Goal: Transaction & Acquisition: Purchase product/service

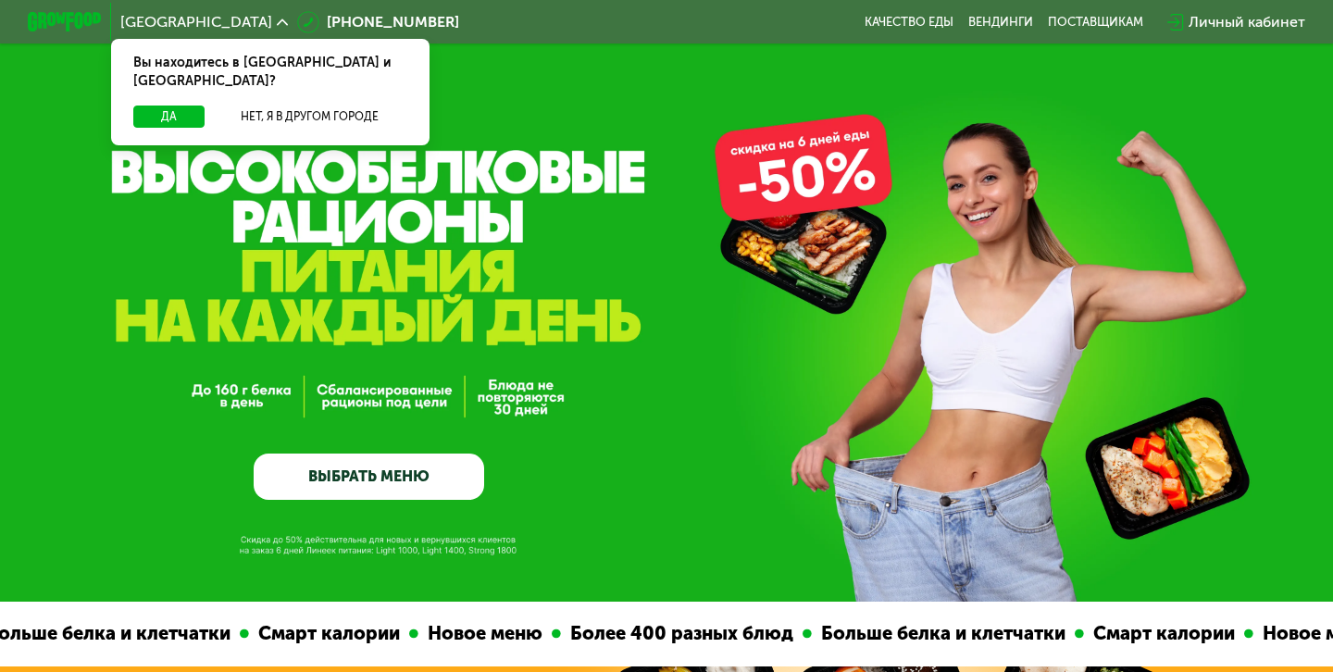
click at [371, 464] on link "ВЫБРАТЬ МЕНЮ" at bounding box center [369, 477] width 231 height 46
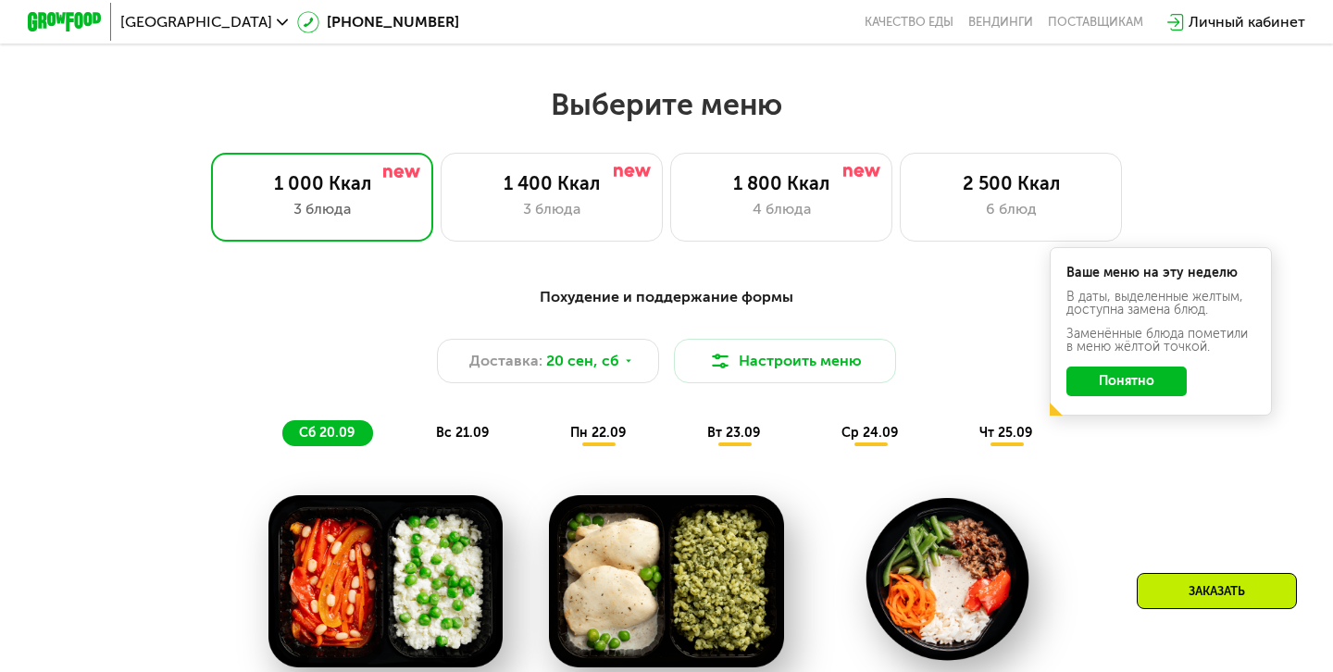
scroll to position [1177, 0]
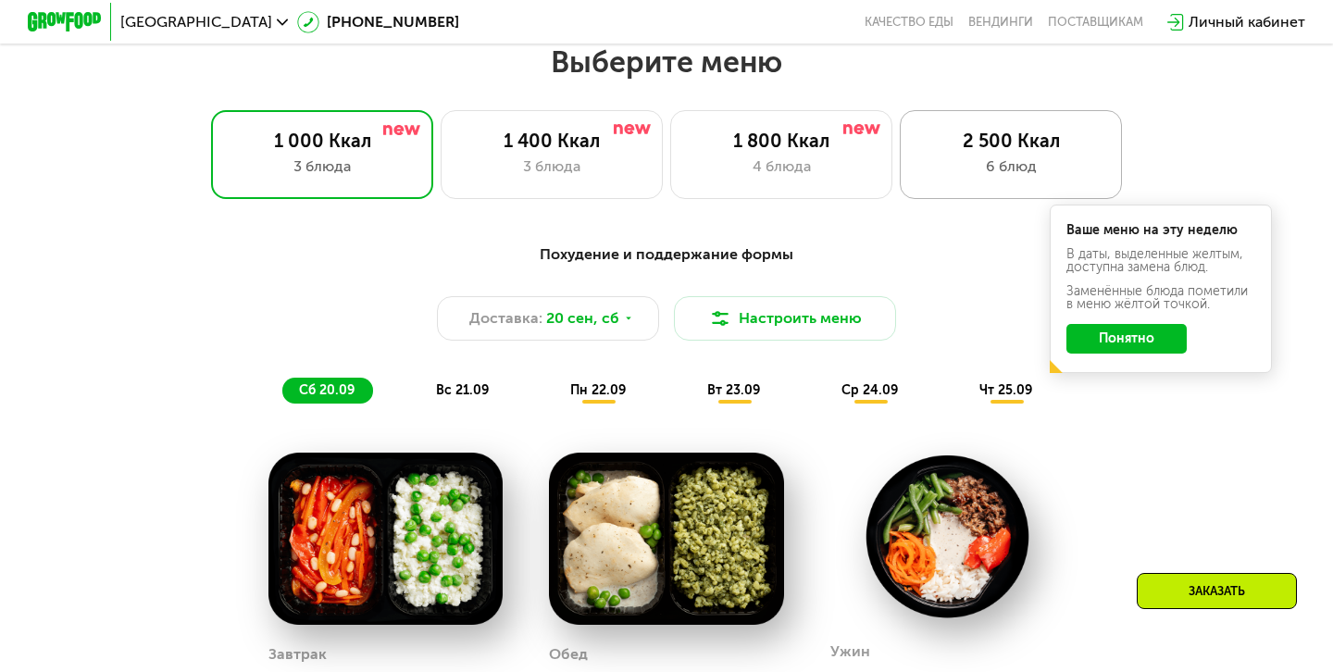
click at [991, 153] on div "2 500 Ккал 6 блюд" at bounding box center [1011, 154] width 222 height 89
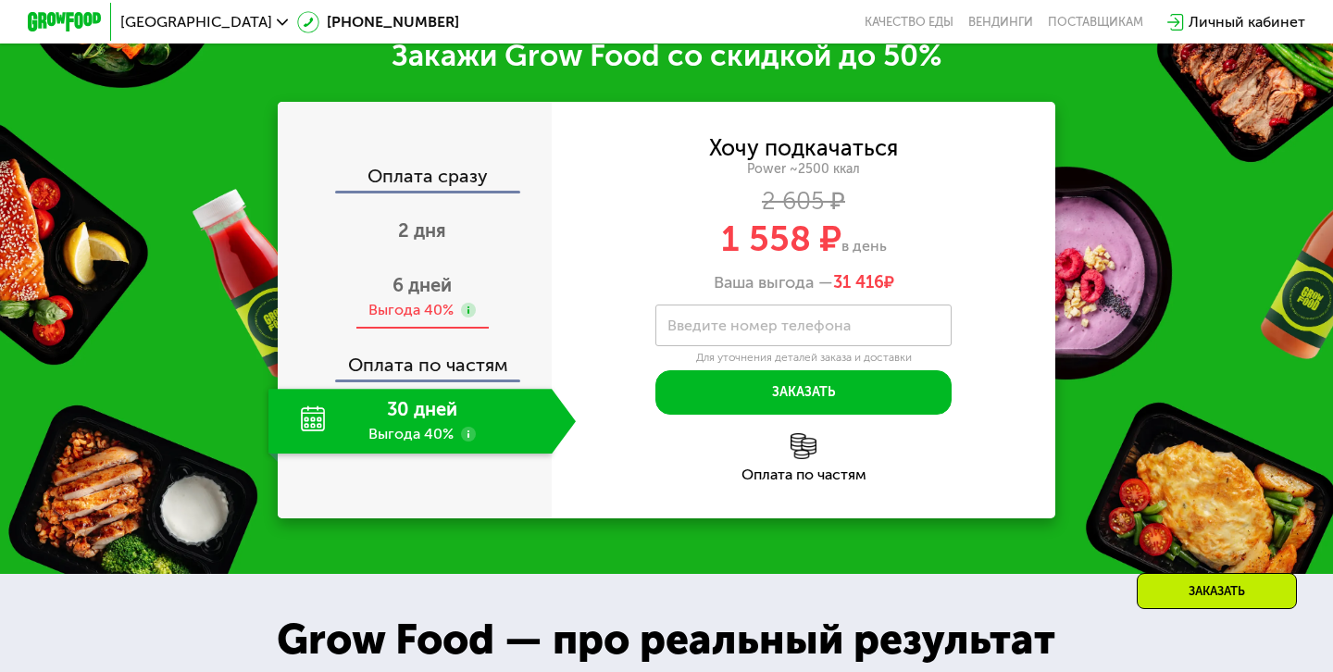
scroll to position [2490, 0]
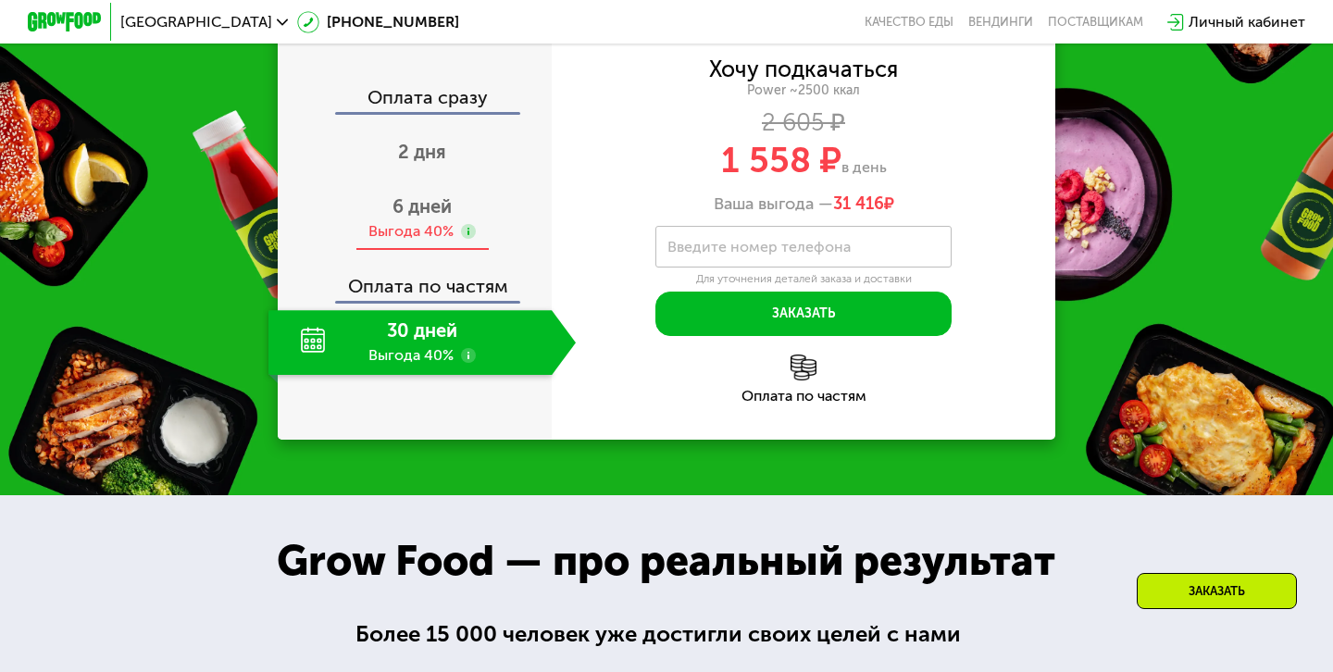
click at [421, 218] on span "6 дней" at bounding box center [422, 206] width 59 height 22
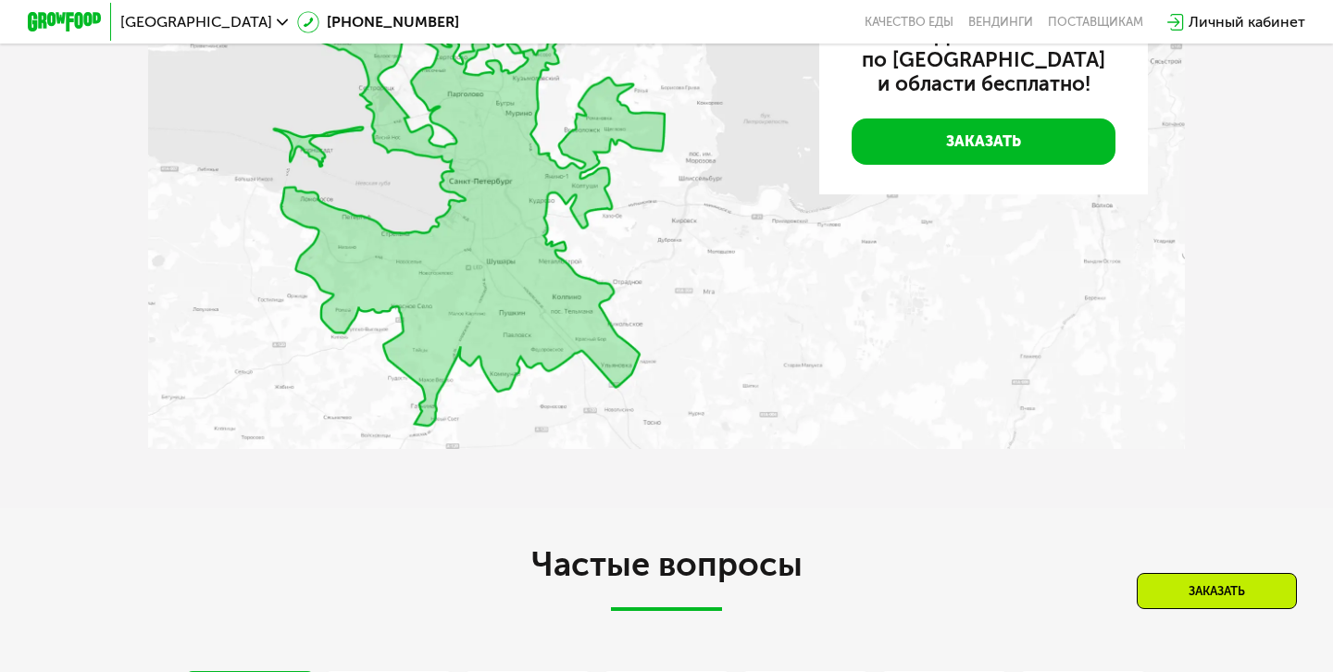
scroll to position [4509, 0]
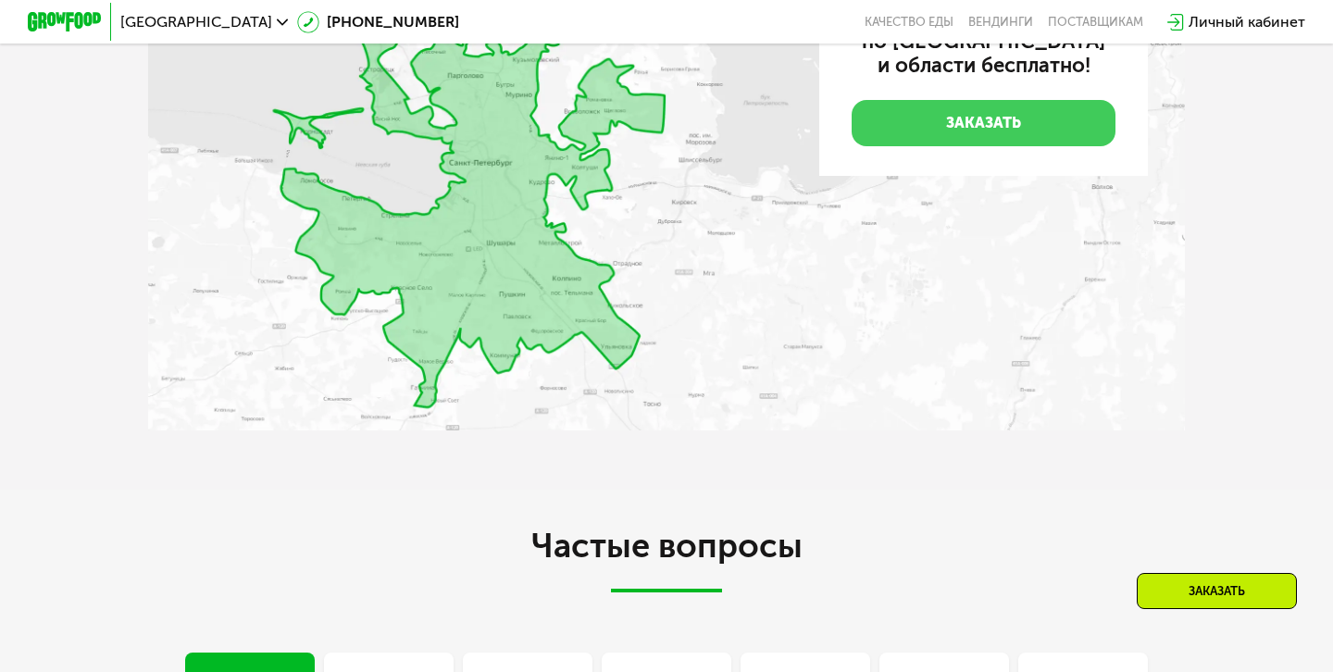
click at [929, 146] on link "Заказать" at bounding box center [984, 123] width 264 height 46
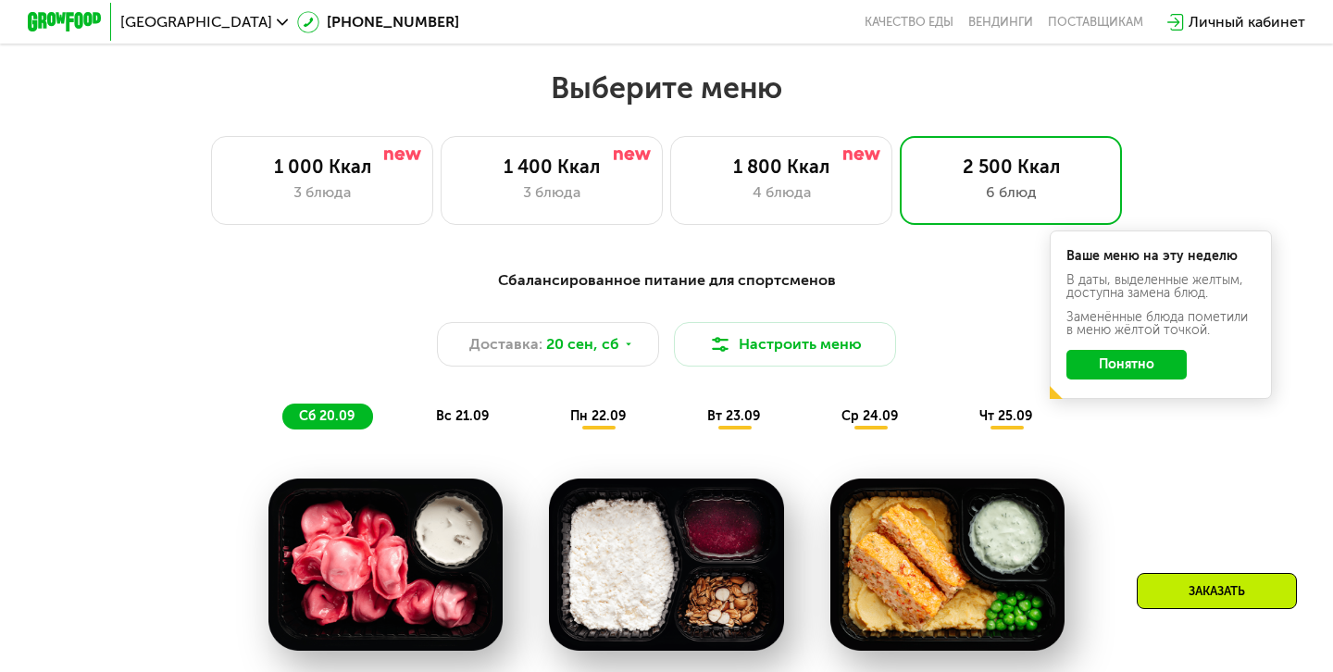
scroll to position [1166, 0]
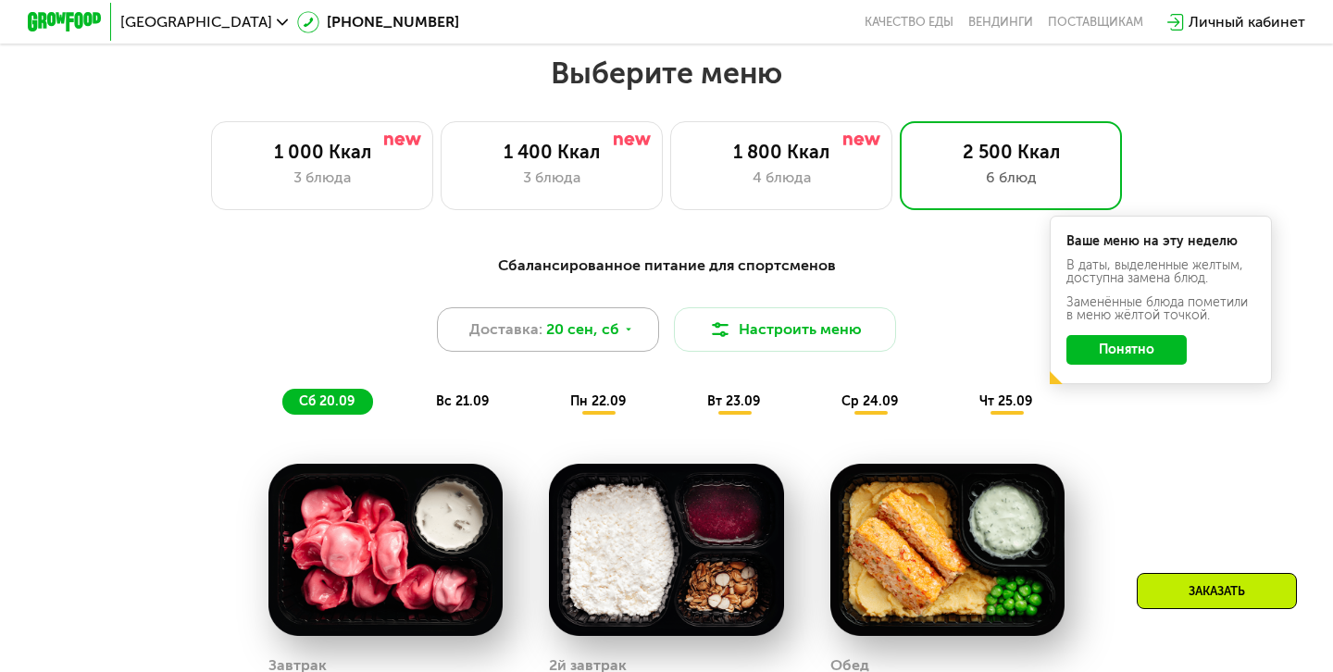
click at [598, 331] on span "20 сен, сб" at bounding box center [582, 330] width 73 height 22
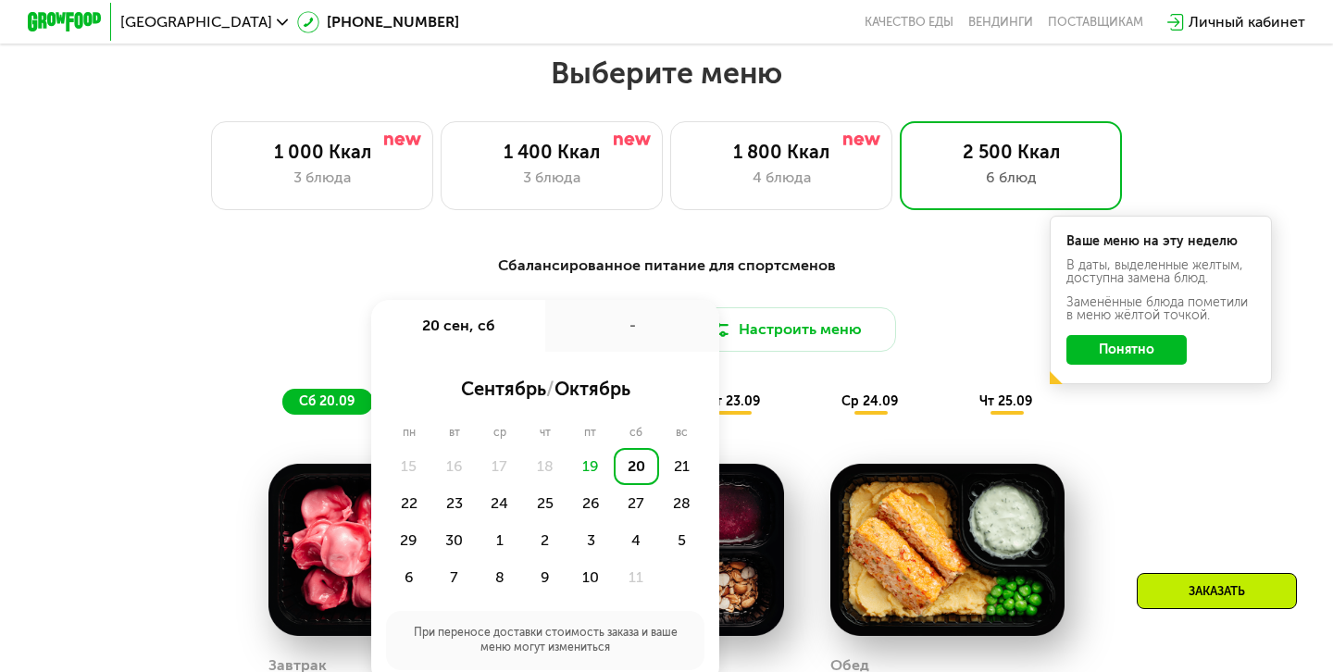
click at [760, 289] on div "Сбалансированное питание для спортсменов Доставка: [DATE] сен, сб - сентябрь / …" at bounding box center [667, 335] width 1096 height 160
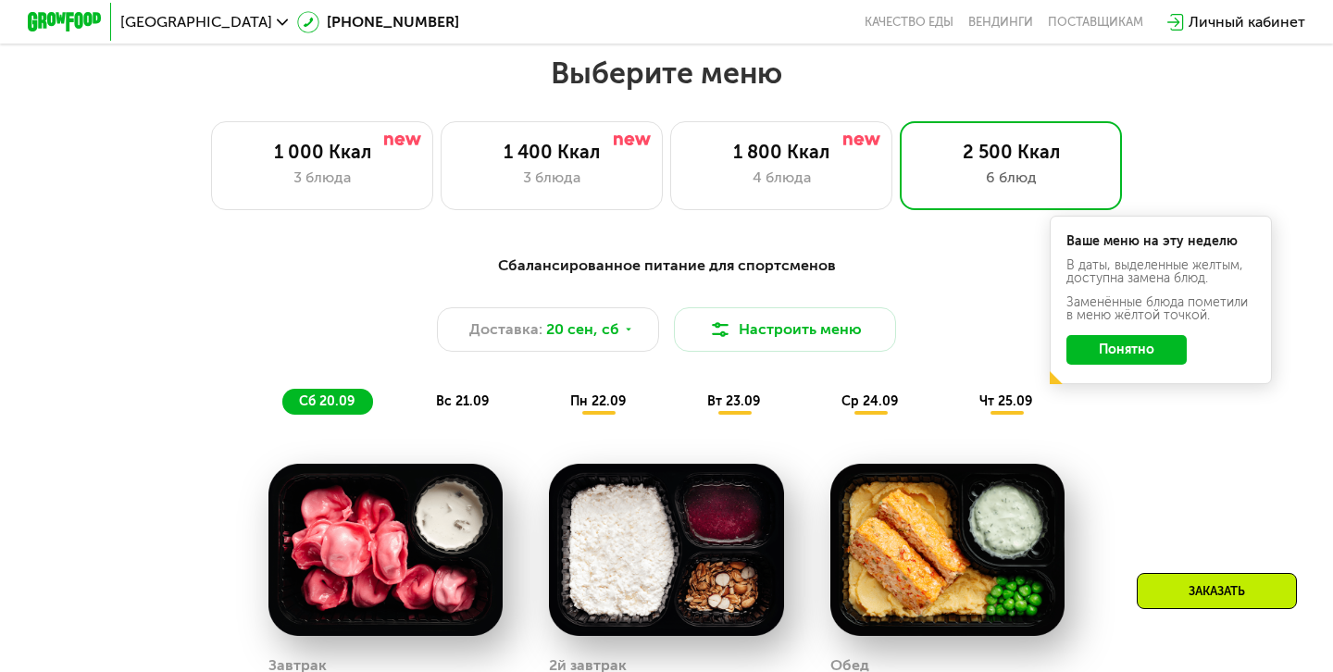
click at [462, 407] on span "вс 21.09" at bounding box center [462, 402] width 53 height 16
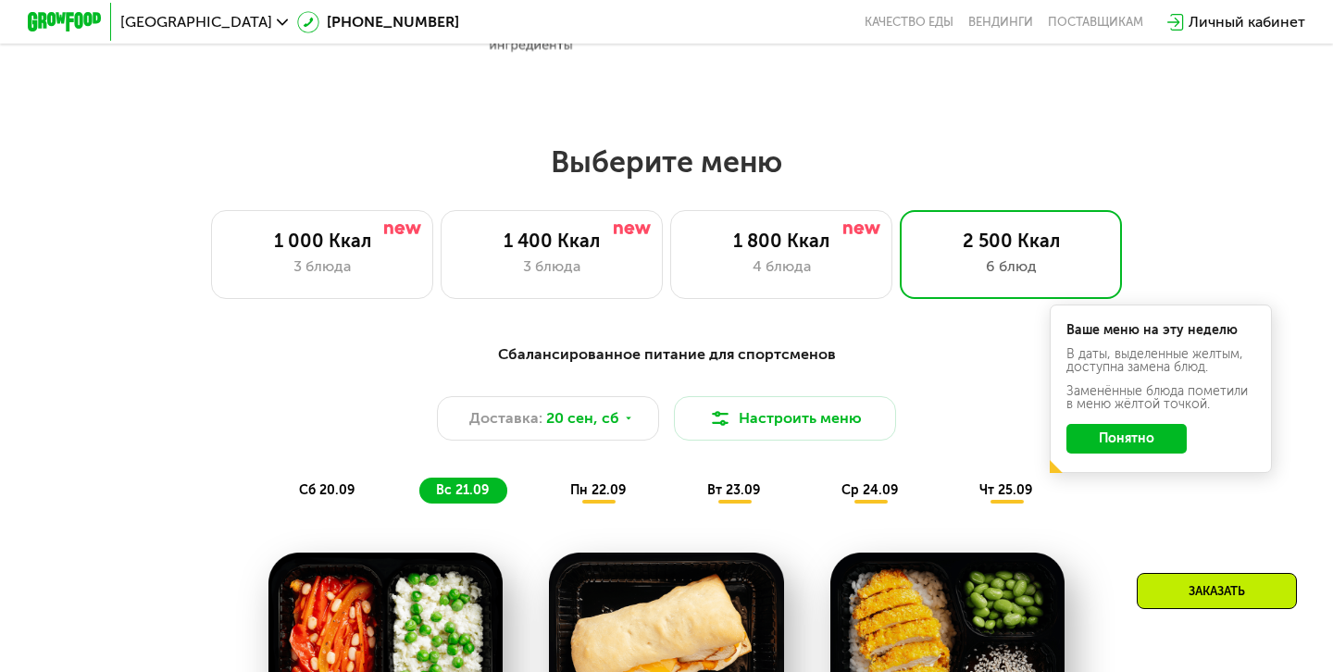
scroll to position [1075, 0]
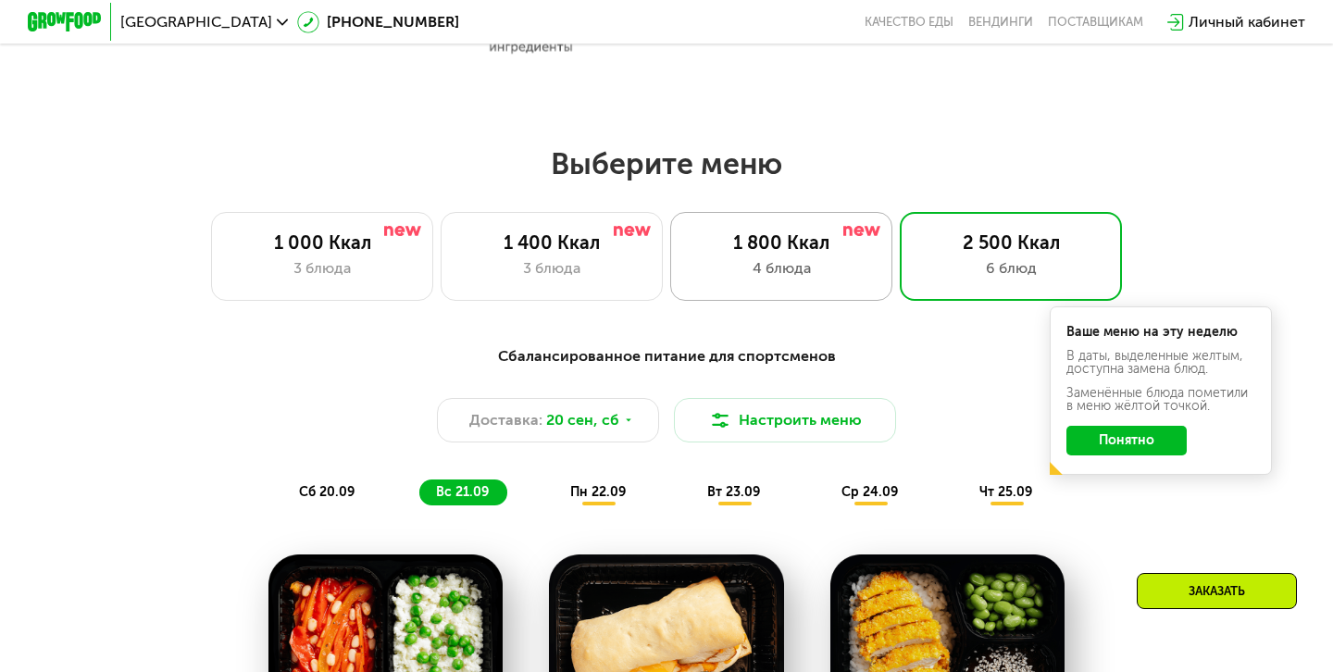
click at [729, 257] on div "4 блюда" at bounding box center [781, 268] width 183 height 22
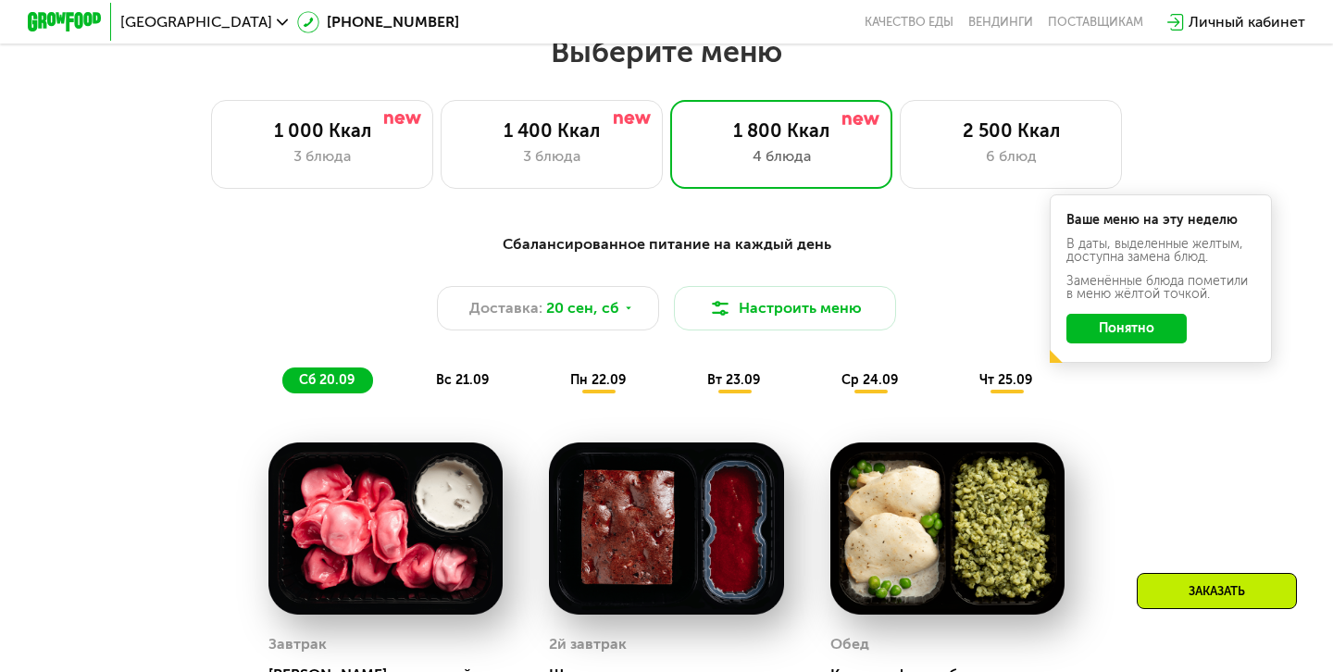
scroll to position [1184, 0]
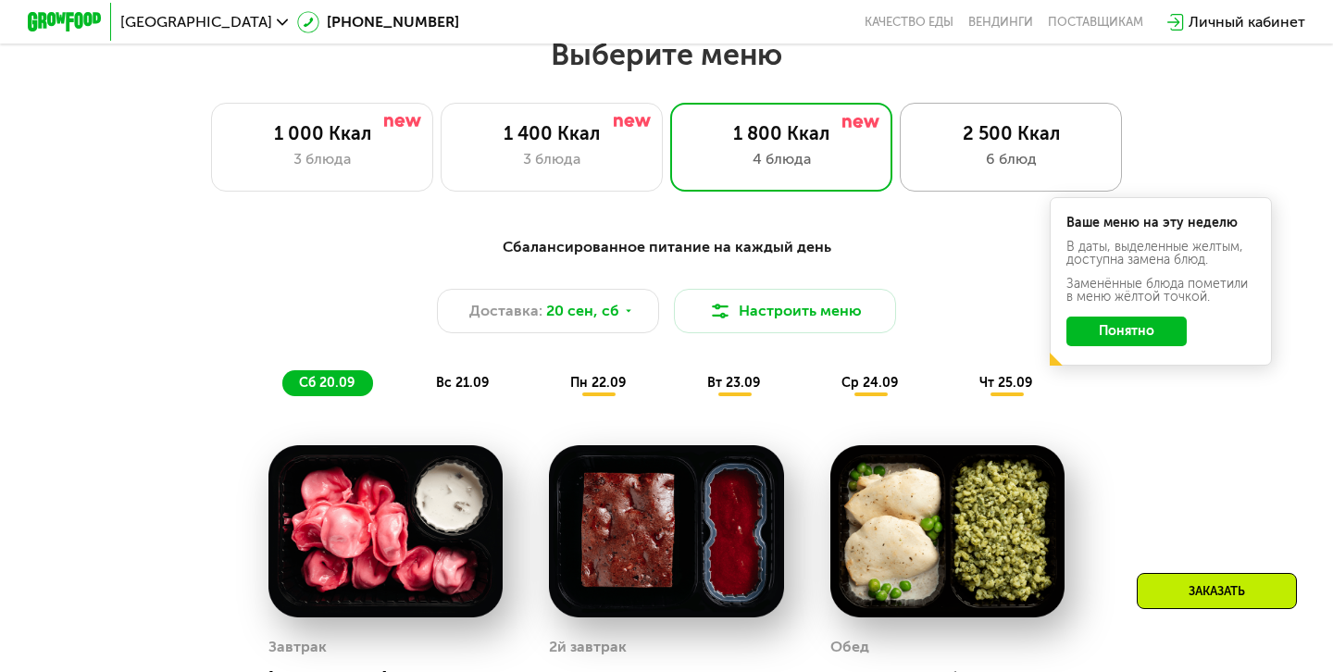
click at [997, 151] on div "6 блюд" at bounding box center [1011, 159] width 183 height 22
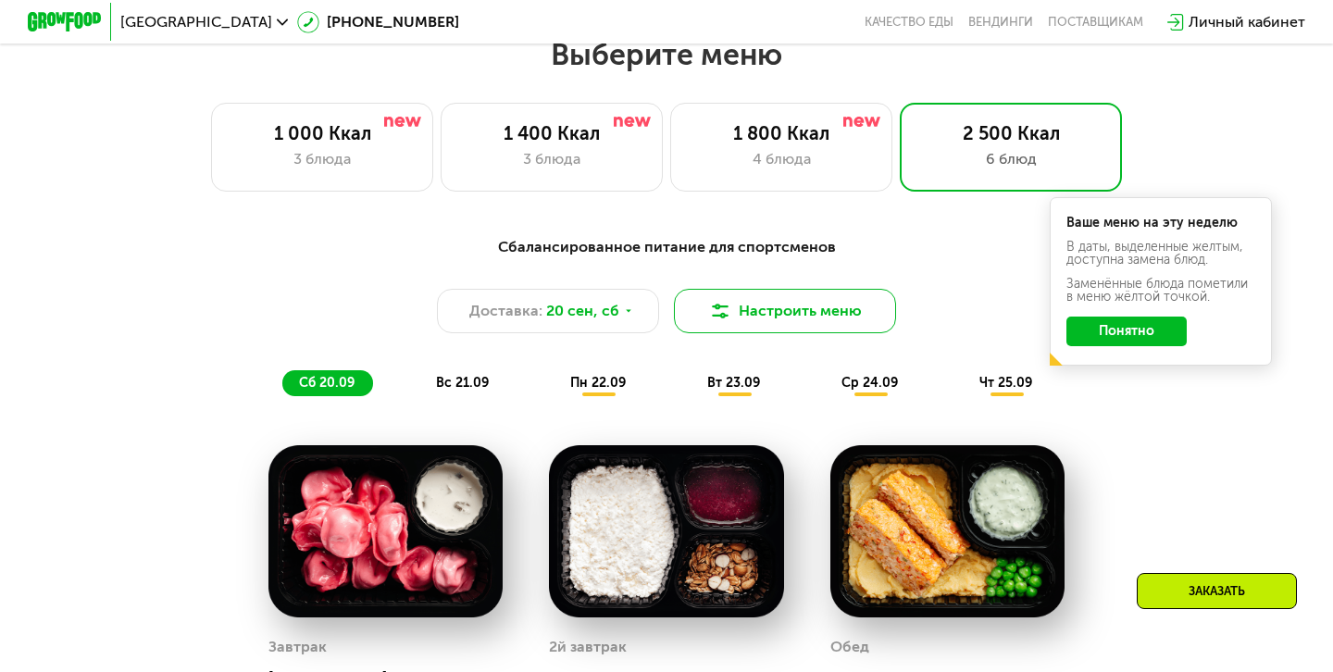
click at [732, 329] on button "Настроить меню" at bounding box center [785, 311] width 222 height 44
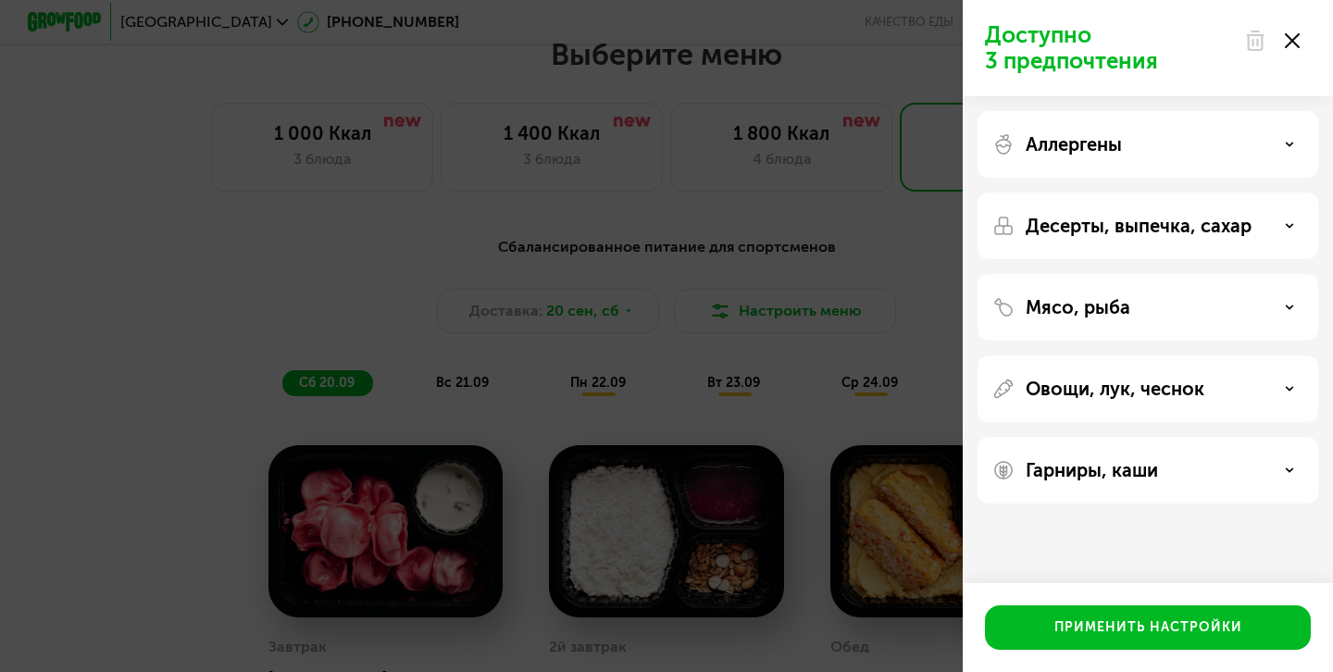
click at [1105, 144] on p "Аллергены" at bounding box center [1074, 144] width 96 height 22
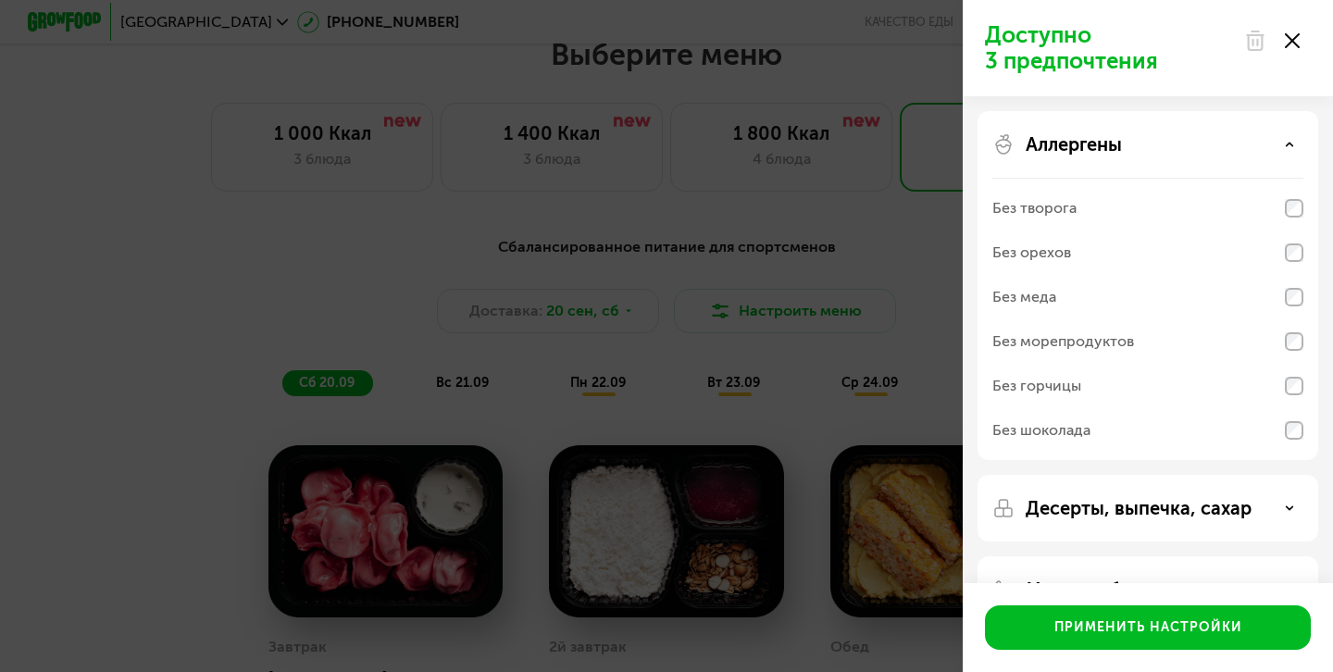
click at [1091, 248] on div "Без орехов" at bounding box center [1148, 253] width 311 height 44
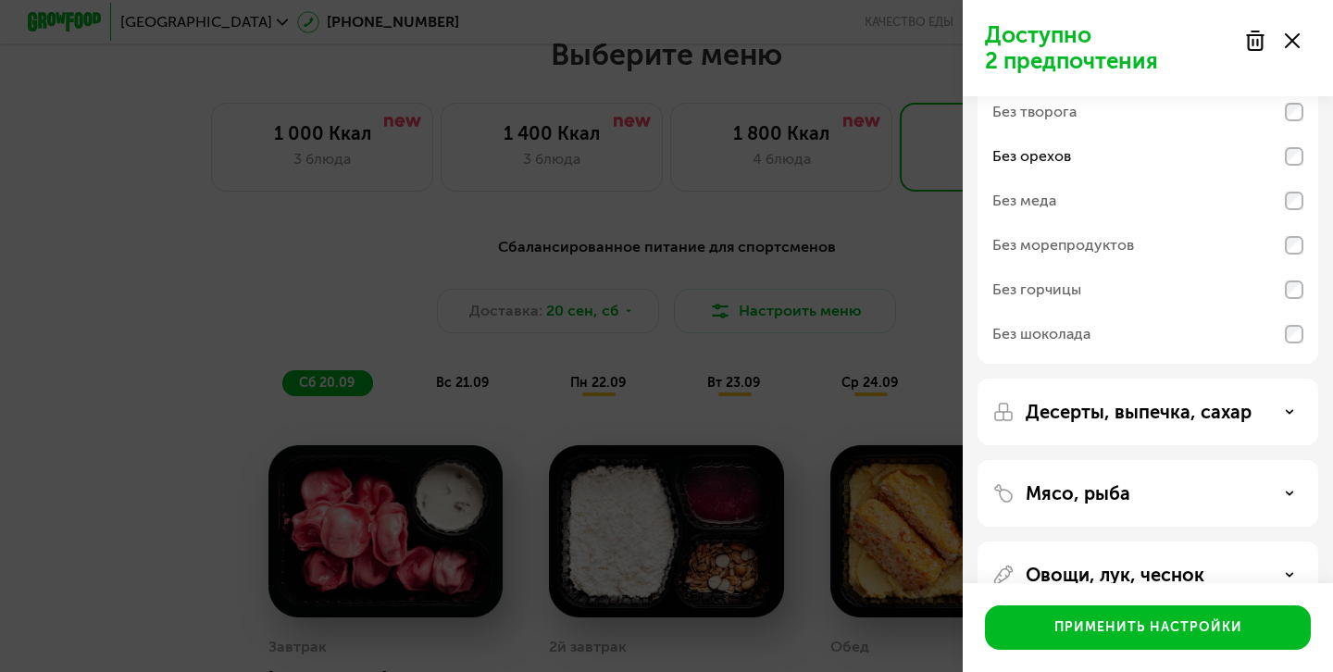
scroll to position [100, 0]
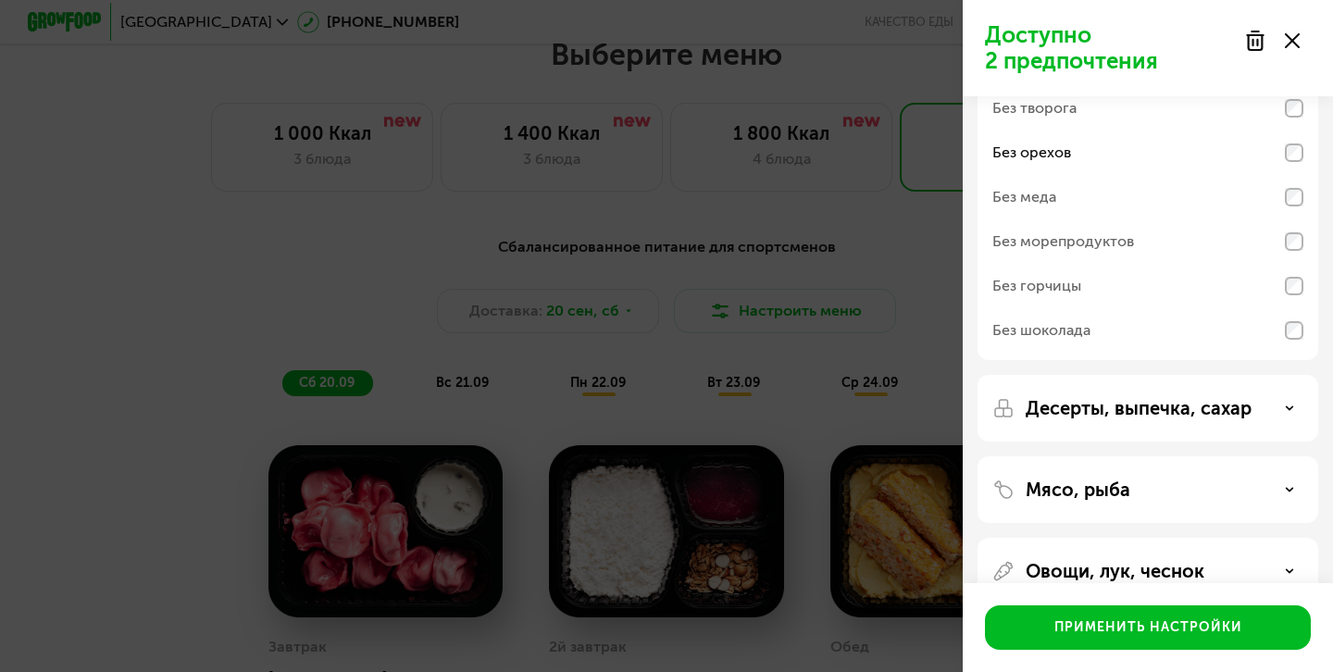
click at [1083, 405] on p "Десерты, выпечка, сахар" at bounding box center [1139, 408] width 226 height 22
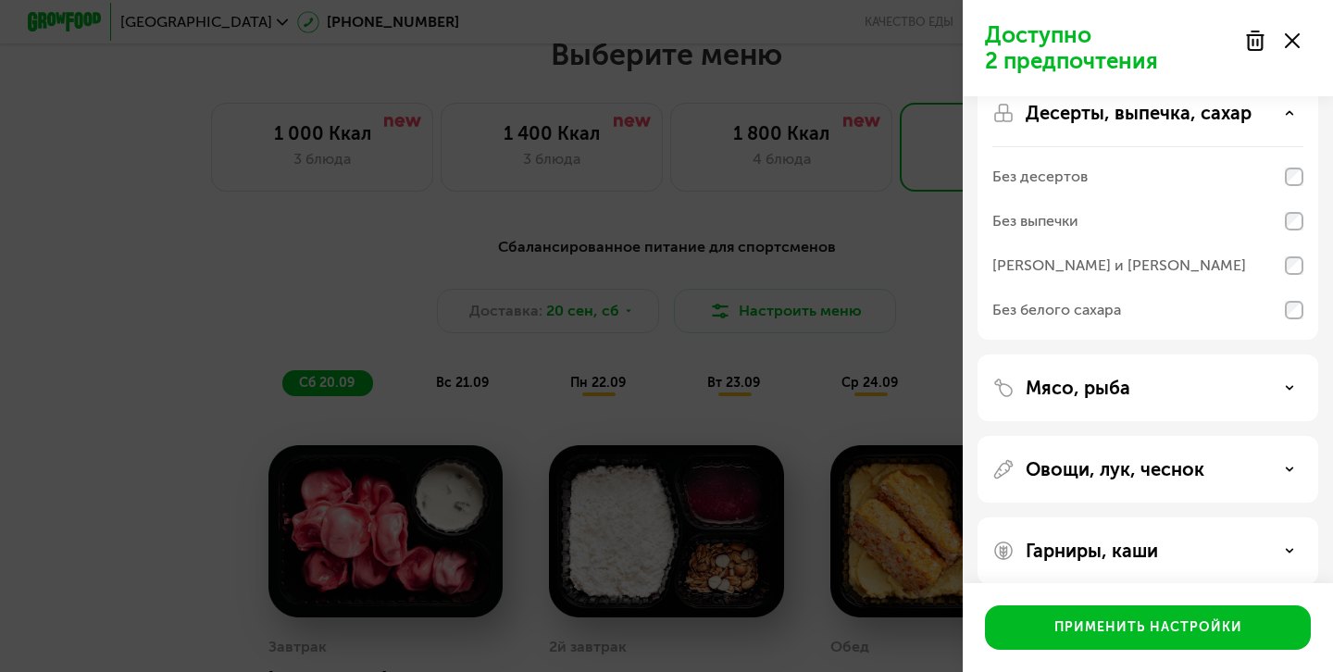
scroll to position [396, 0]
click at [1124, 382] on p "Мясо, рыба" at bounding box center [1078, 387] width 105 height 22
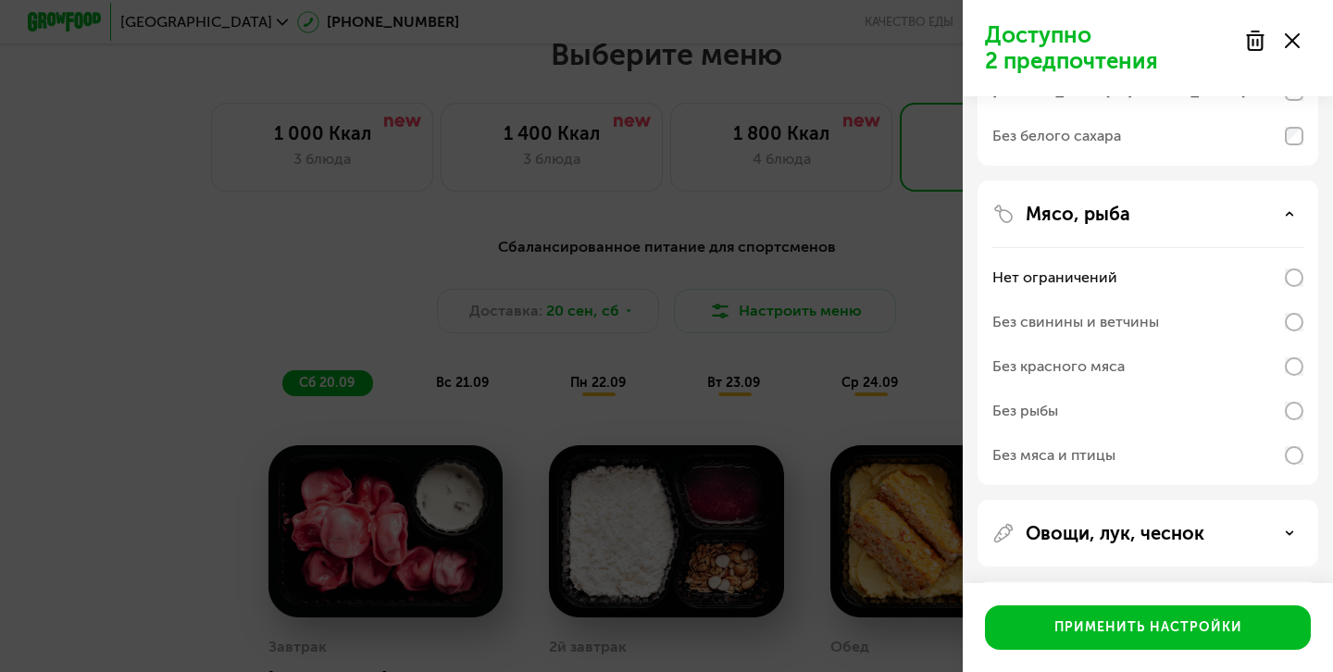
scroll to position [653, 0]
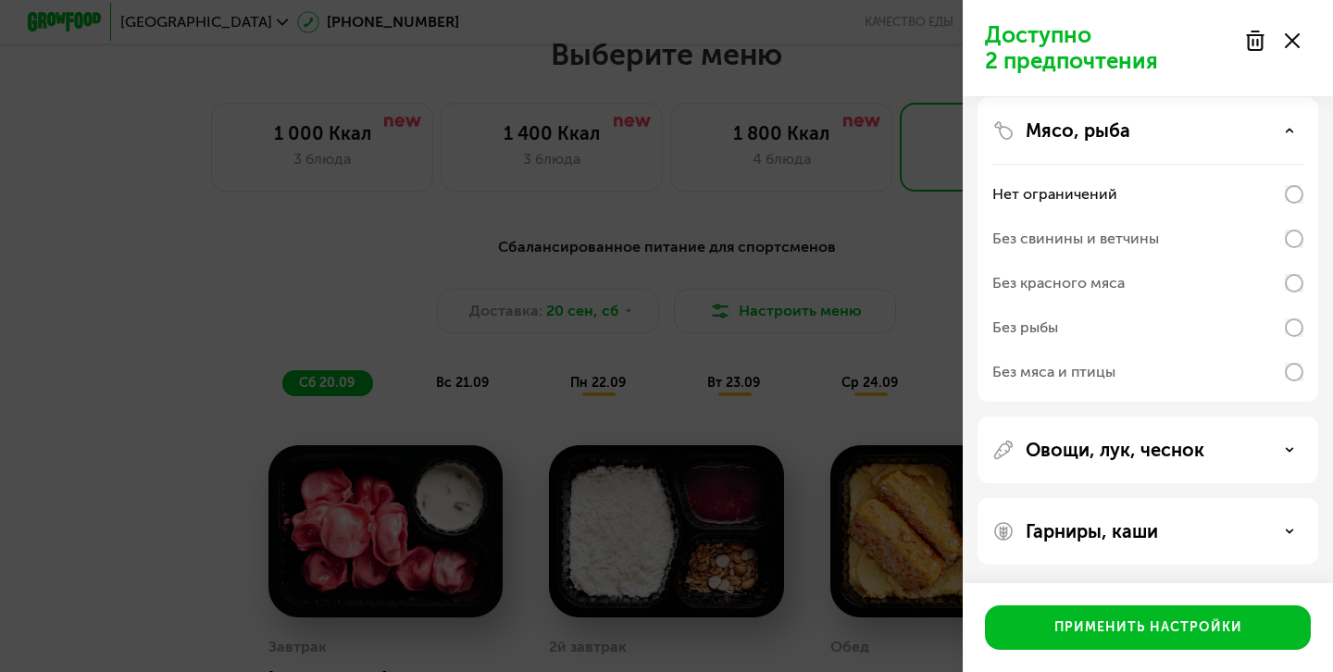
click at [1108, 456] on p "Овощи, лук, чеснок" at bounding box center [1115, 450] width 179 height 22
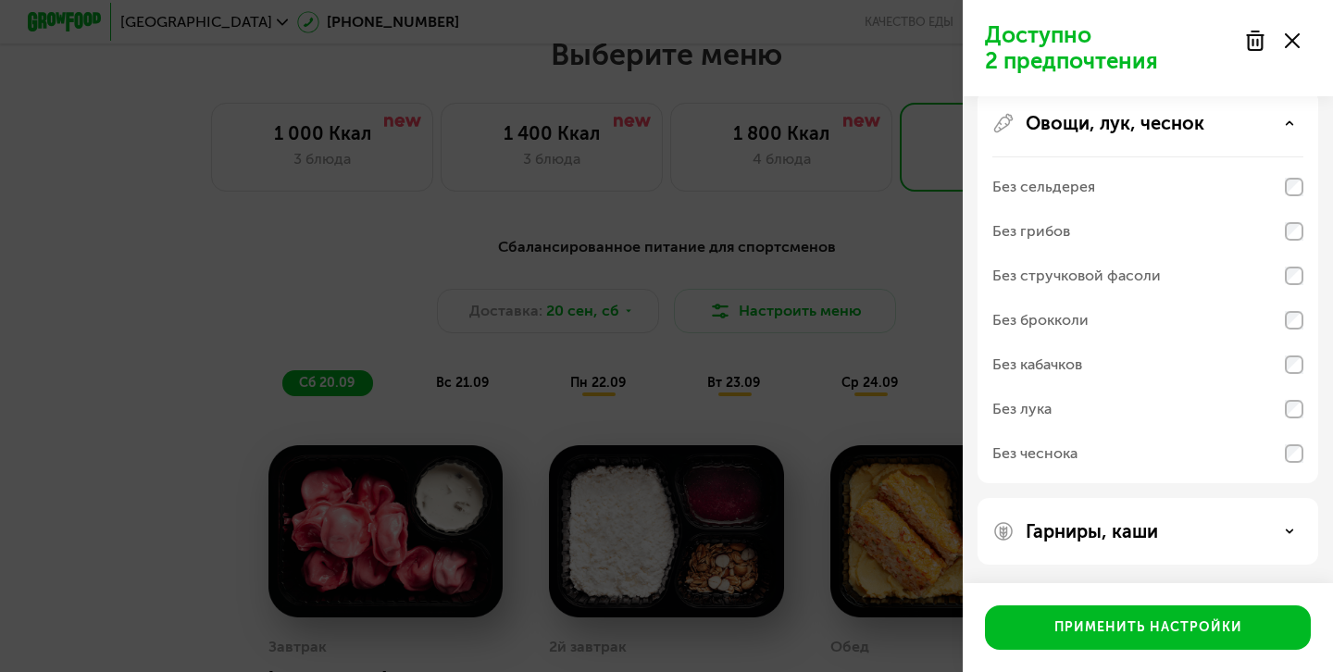
click at [1094, 520] on p "Гарниры, каши" at bounding box center [1092, 531] width 132 height 22
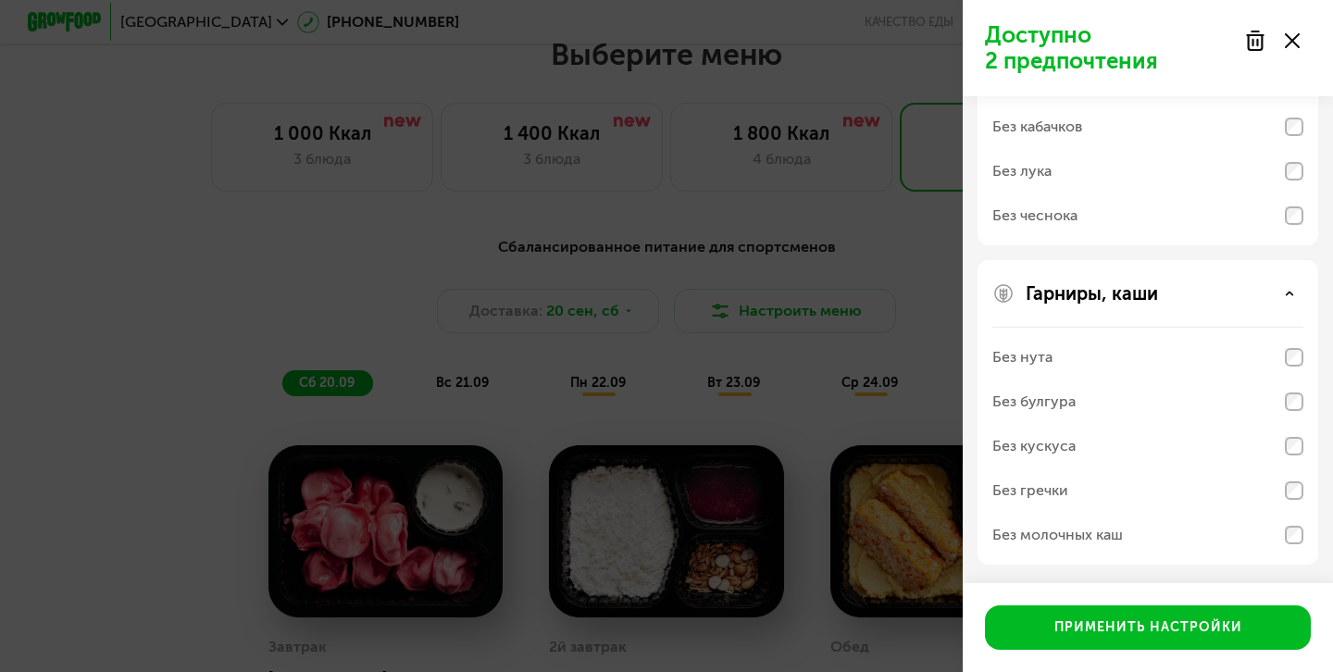
click at [1240, 348] on div "Без нута" at bounding box center [1148, 357] width 311 height 44
click at [1215, 400] on div "Без булгура" at bounding box center [1148, 402] width 311 height 44
click at [1157, 441] on div "Без кускуса" at bounding box center [1148, 446] width 311 height 44
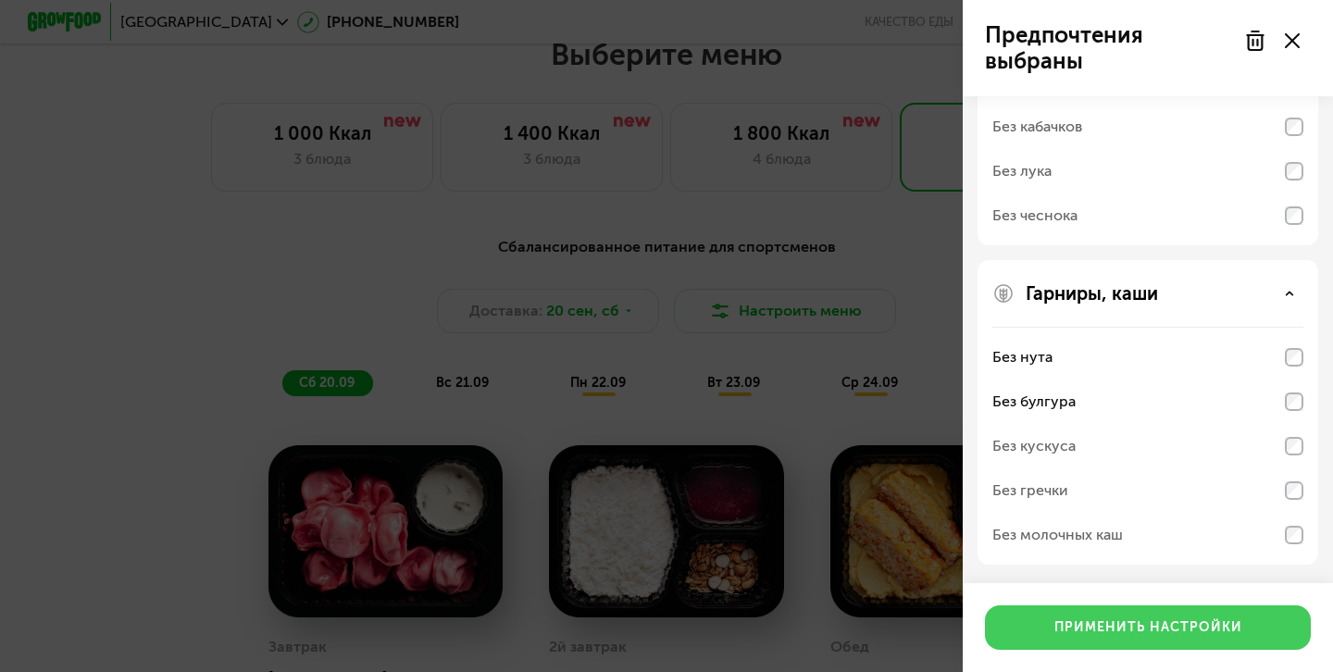
click at [1154, 626] on div "Применить настройки" at bounding box center [1149, 628] width 188 height 19
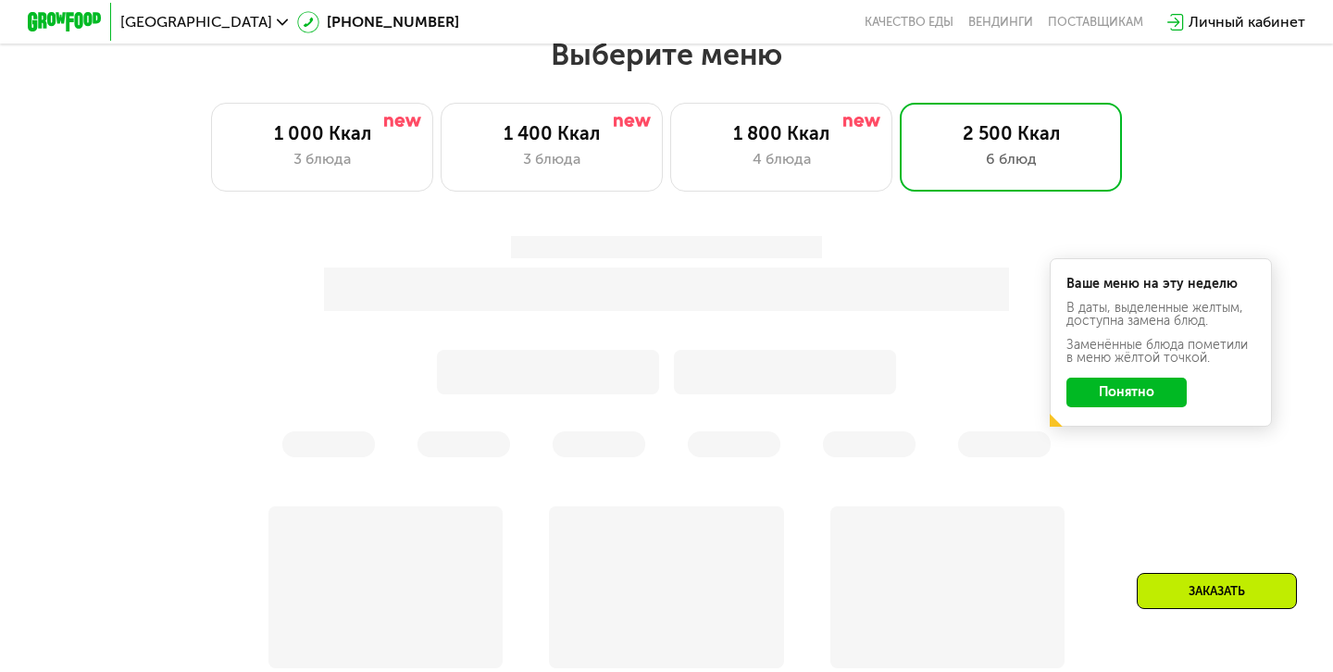
click at [1134, 408] on div "Ваше меню на эту неделю В даты, выделенные желтым, доступна замена блюд. Заменё…" at bounding box center [1161, 342] width 222 height 169
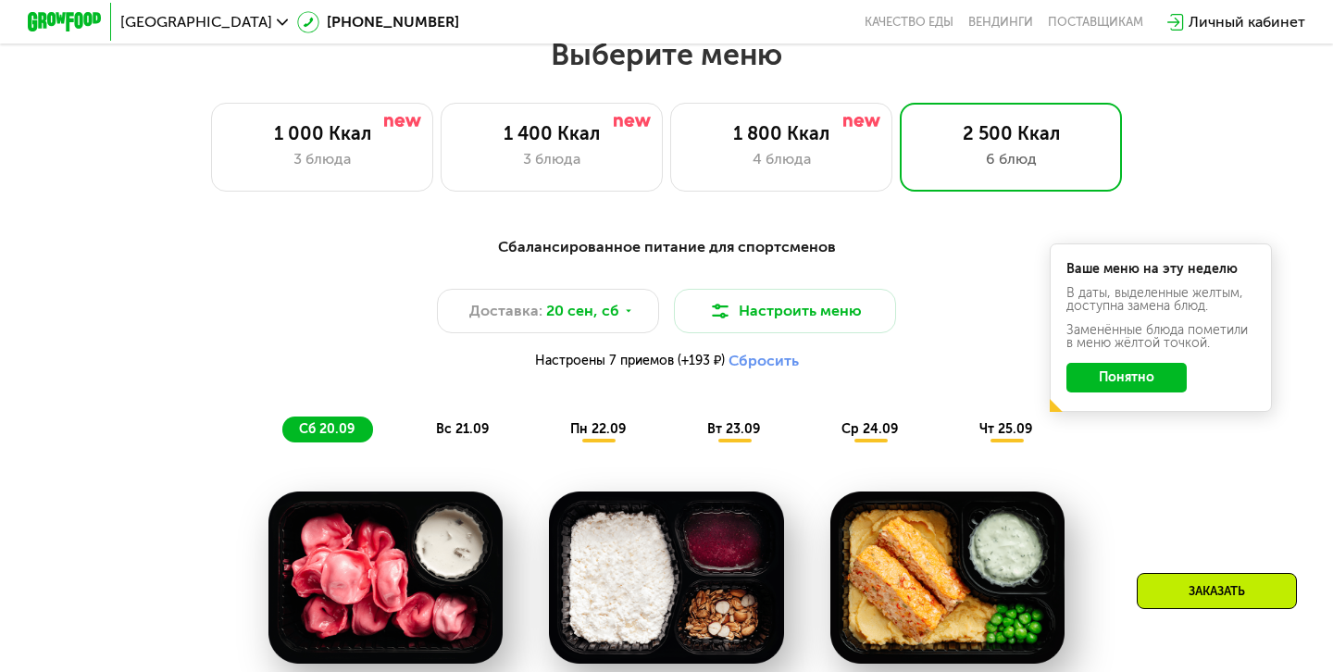
click at [1143, 393] on div "Ваше меню на эту неделю В даты, выделенные желтым, доступна замена блюд. Заменё…" at bounding box center [1161, 328] width 222 height 169
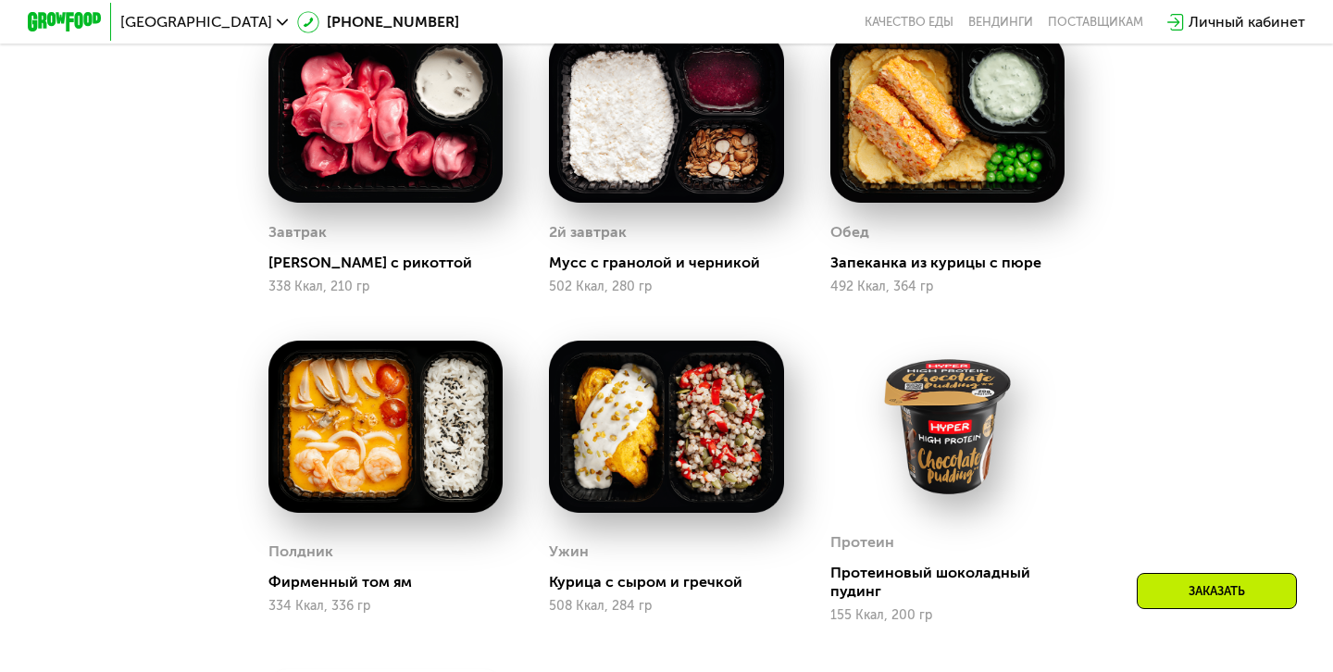
scroll to position [1646, 0]
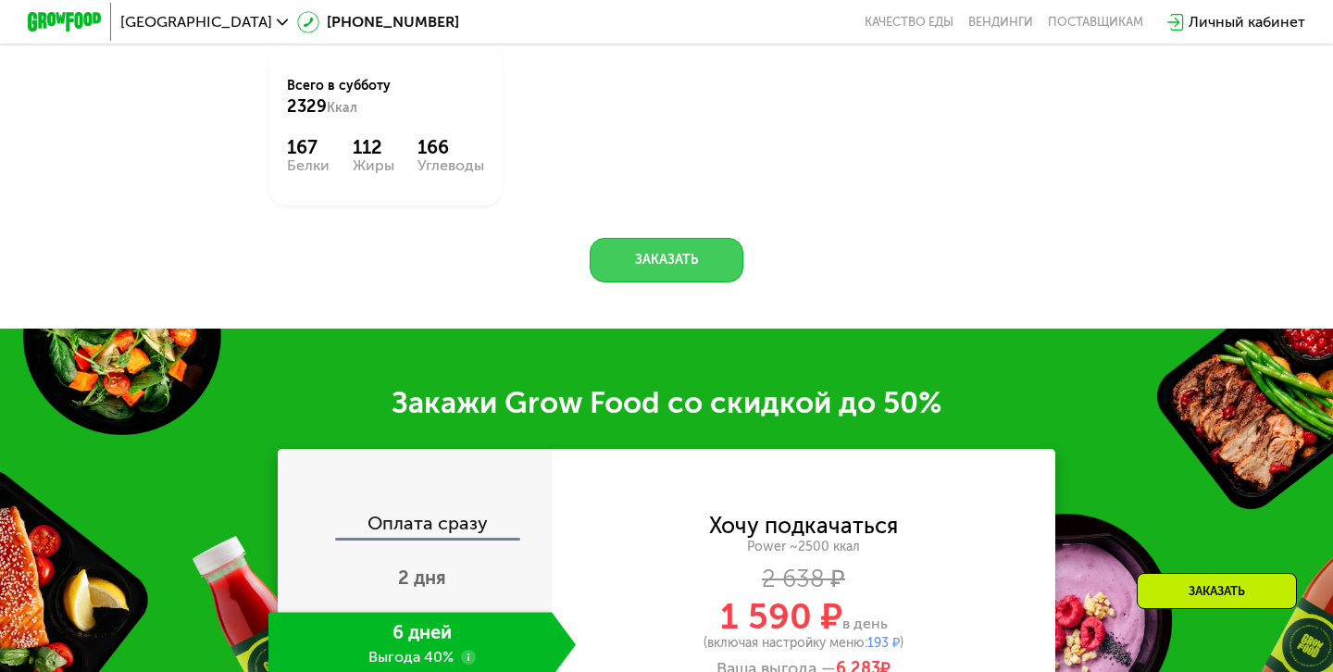
click at [655, 248] on button "Заказать" at bounding box center [667, 260] width 154 height 44
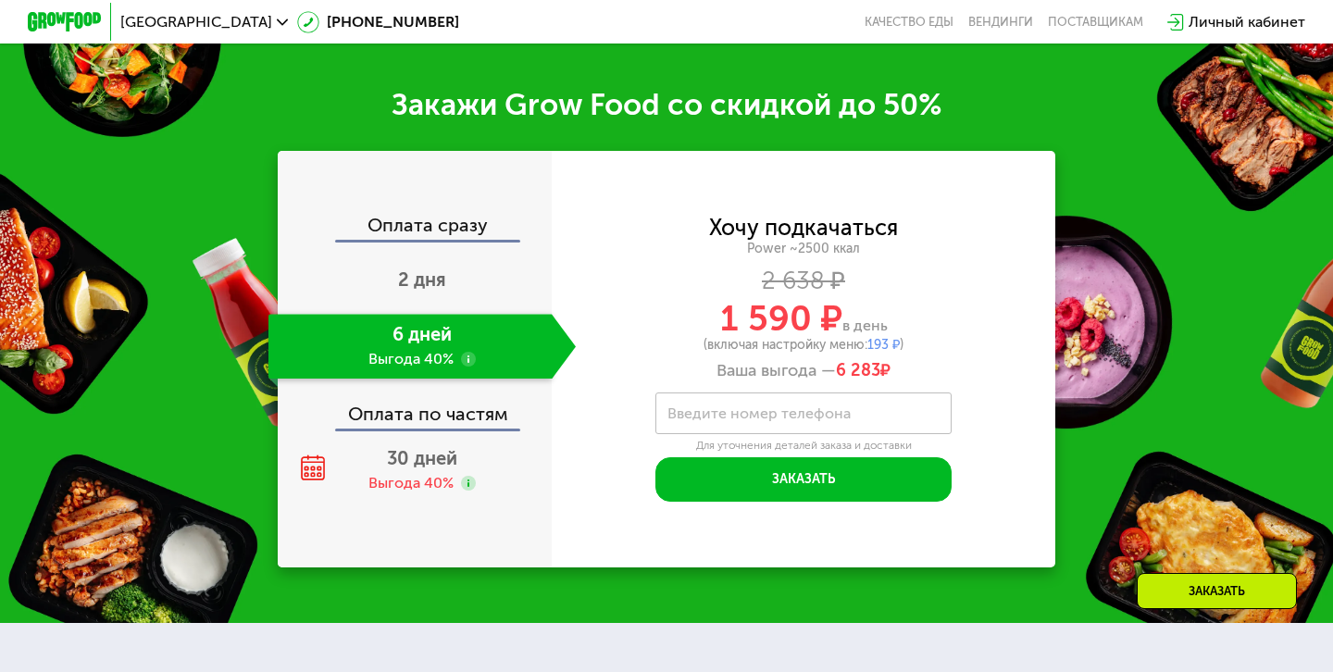
scroll to position [2598, 0]
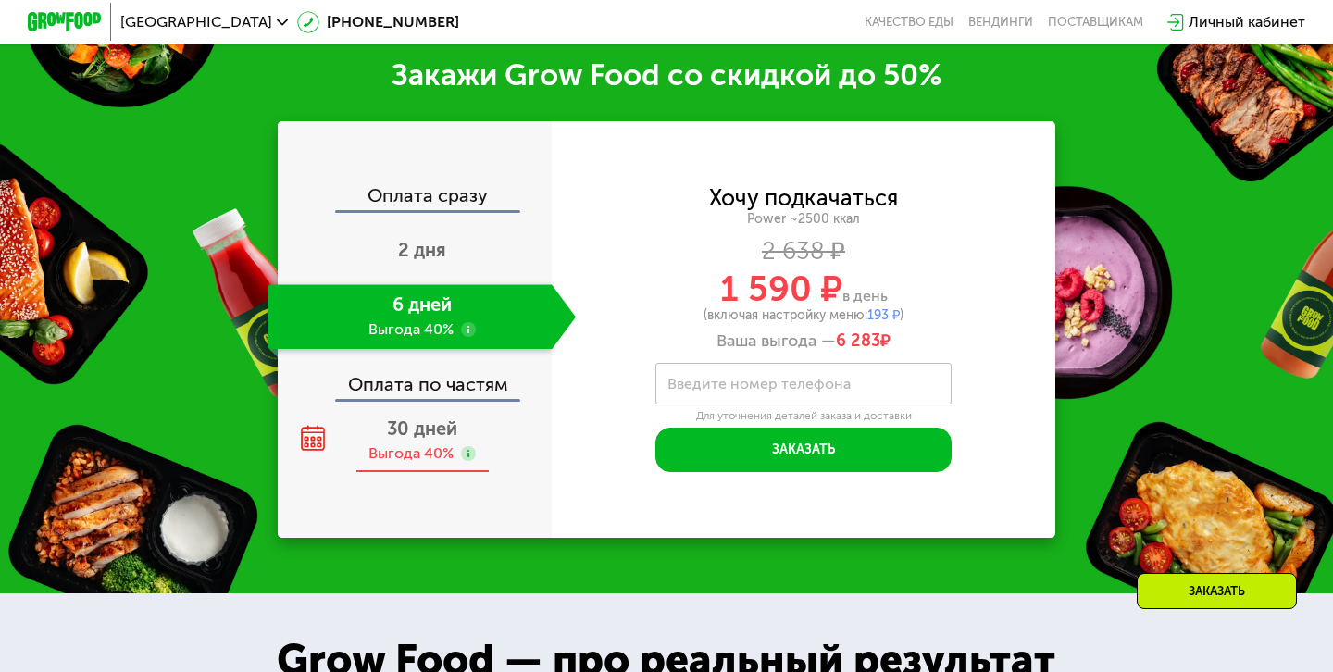
click at [429, 433] on span "30 дней" at bounding box center [422, 429] width 70 height 22
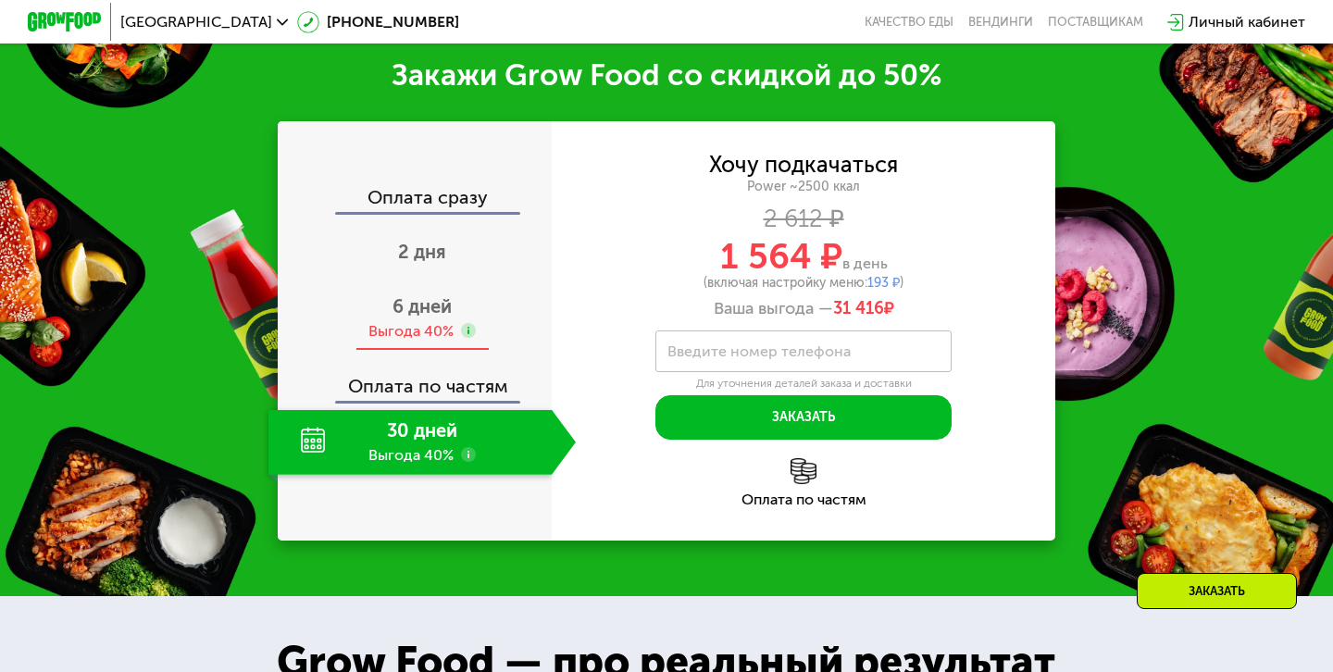
click at [442, 318] on div "6 дней Выгода 40%" at bounding box center [422, 318] width 307 height 65
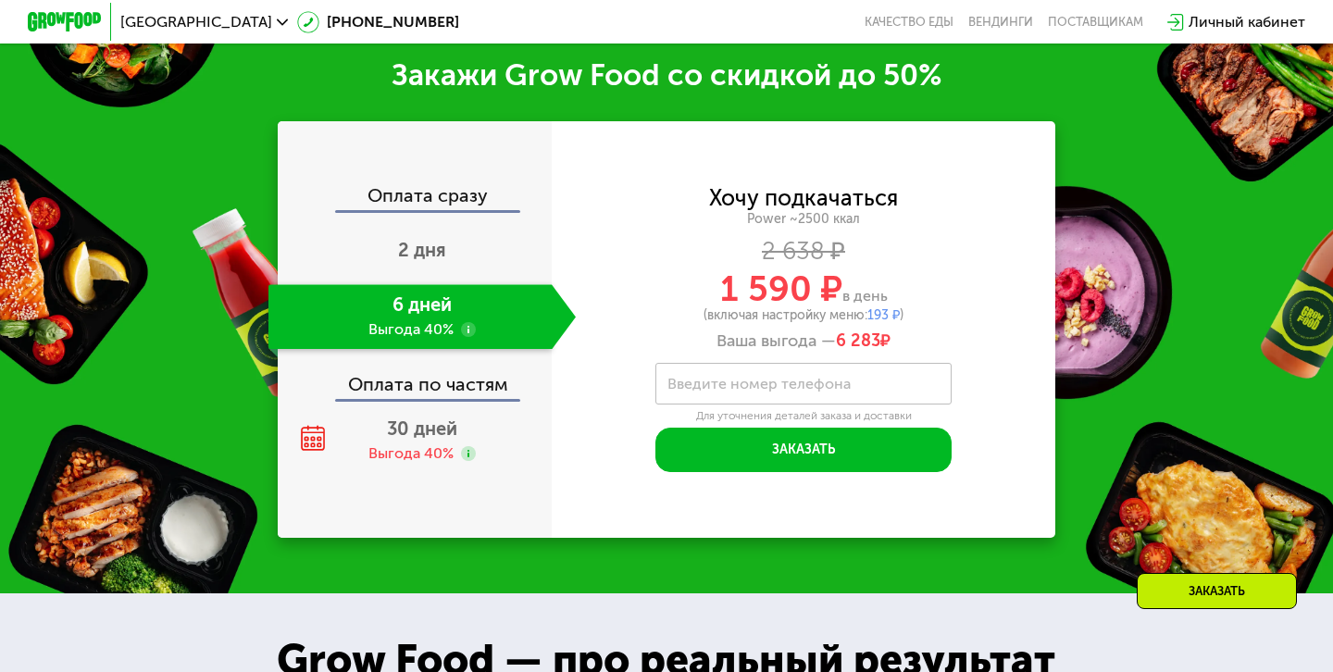
click at [767, 383] on label "Введите номер телефона" at bounding box center [759, 384] width 183 height 10
click at [767, 383] on input "Введите номер телефона" at bounding box center [804, 384] width 296 height 42
